Goal: Task Accomplishment & Management: Use online tool/utility

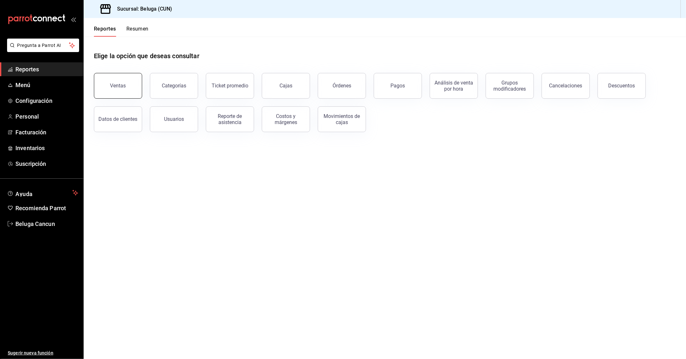
click at [125, 79] on button "Ventas" at bounding box center [118, 86] width 48 height 26
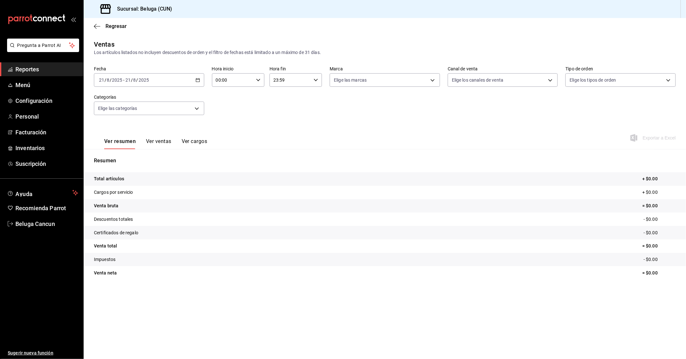
click at [189, 83] on div "[DATE] [DATE] - [DATE] [DATE]" at bounding box center [149, 80] width 110 height 14
click at [141, 156] on span "Rango de fechas" at bounding box center [124, 157] width 50 height 7
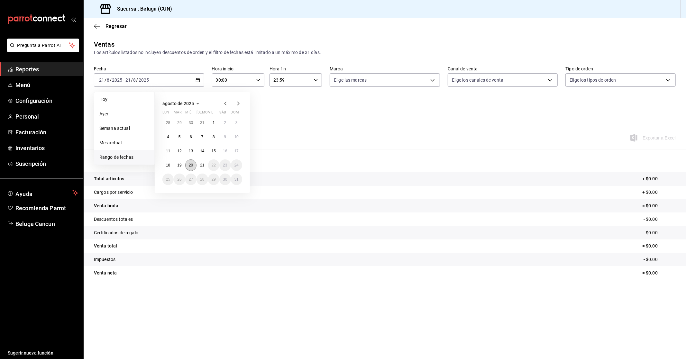
click at [188, 164] on button "20" at bounding box center [190, 166] width 11 height 12
click at [200, 169] on button "21" at bounding box center [202, 166] width 11 height 12
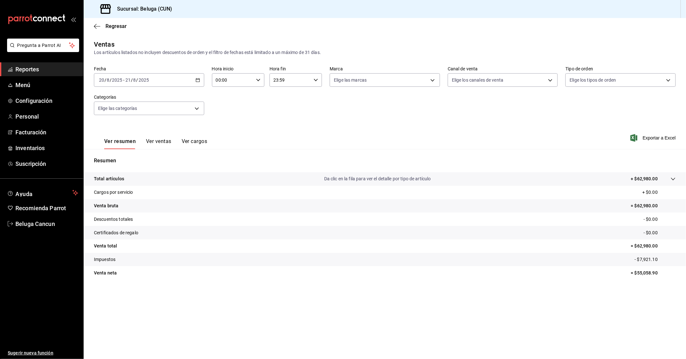
click at [246, 82] on input "00:00" at bounding box center [233, 80] width 42 height 13
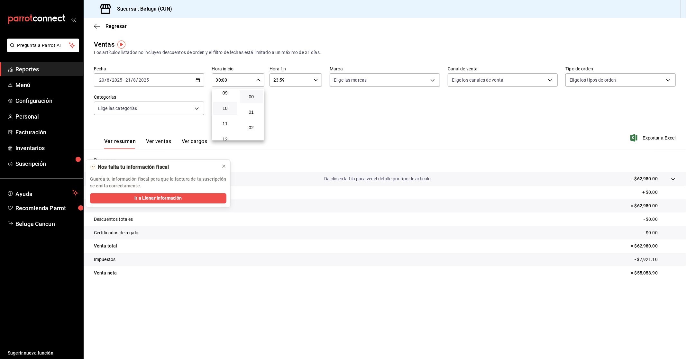
click at [227, 110] on button "10" at bounding box center [225, 108] width 24 height 13
type input "10:00"
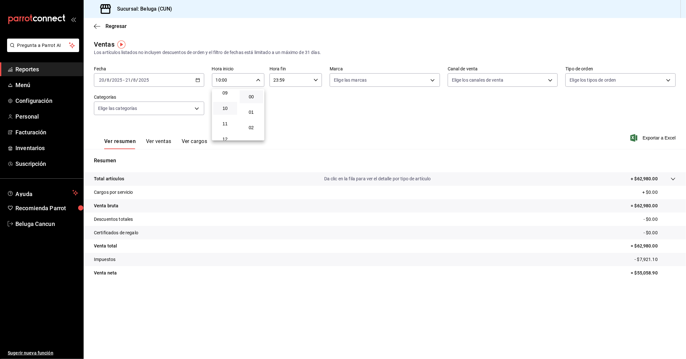
click at [295, 79] on div at bounding box center [343, 179] width 686 height 359
click at [297, 82] on input "23:59" at bounding box center [291, 80] width 42 height 13
click at [285, 96] on button "04" at bounding box center [283, 93] width 24 height 13
type input "04:59"
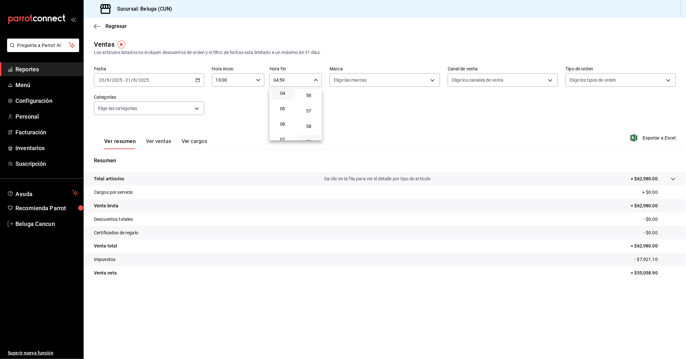
click at [384, 121] on div at bounding box center [343, 179] width 686 height 359
